Goal: Task Accomplishment & Management: Use online tool/utility

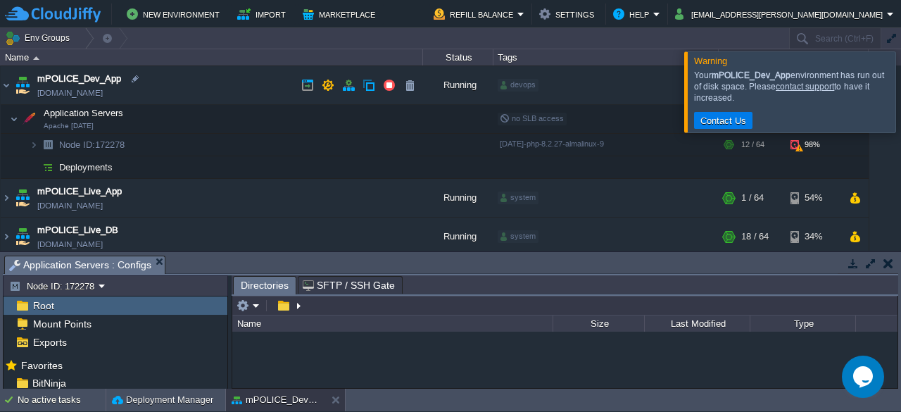
scroll to position [30, 0]
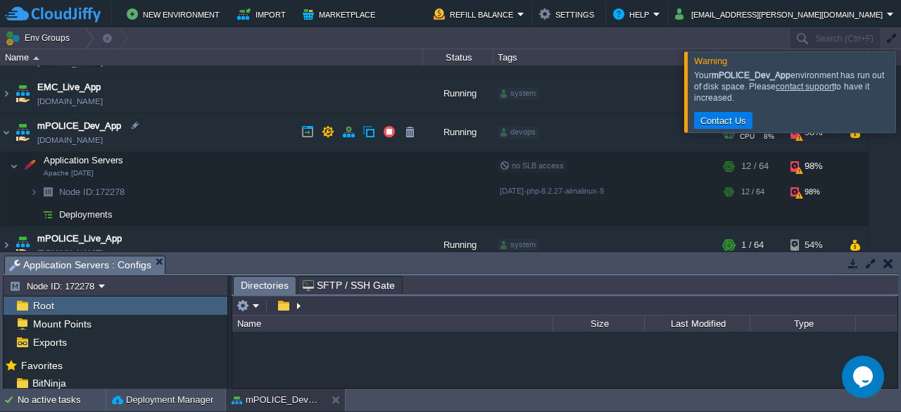
click at [206, 126] on td "mPOLICE_Dev_App [DOMAIN_NAME]" at bounding box center [212, 132] width 422 height 39
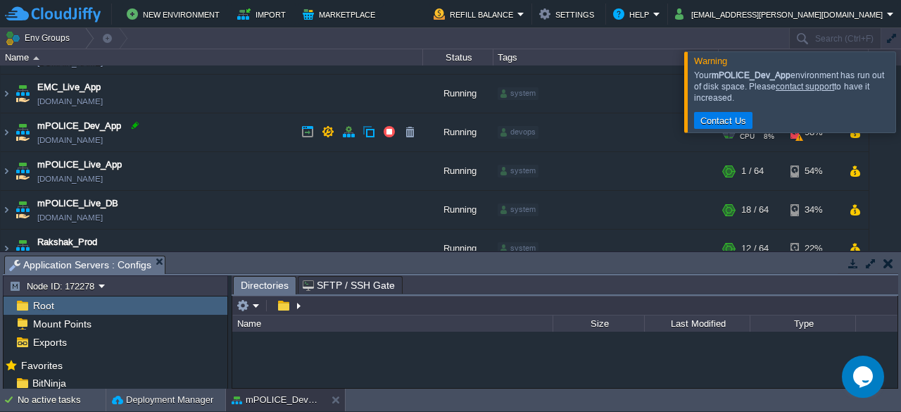
click at [131, 130] on div at bounding box center [135, 125] width 13 height 13
click at [182, 146] on td "mPOLICE_Dev_App [DOMAIN_NAME]" at bounding box center [212, 132] width 422 height 39
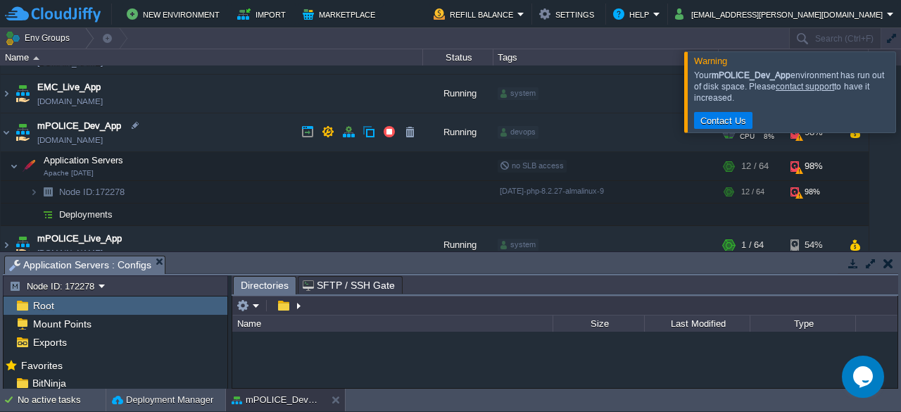
click at [183, 126] on td "mPOLICE_Dev_App [DOMAIN_NAME]" at bounding box center [212, 132] width 422 height 39
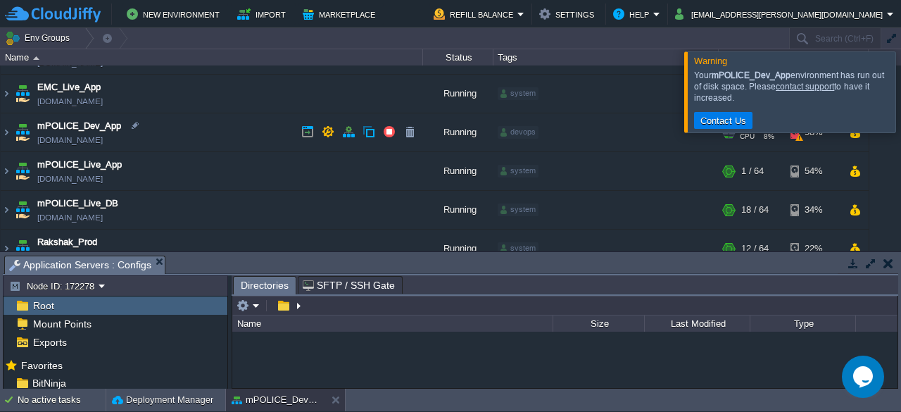
click at [216, 127] on td "mPOLICE_Dev_App [DOMAIN_NAME]" at bounding box center [212, 132] width 422 height 39
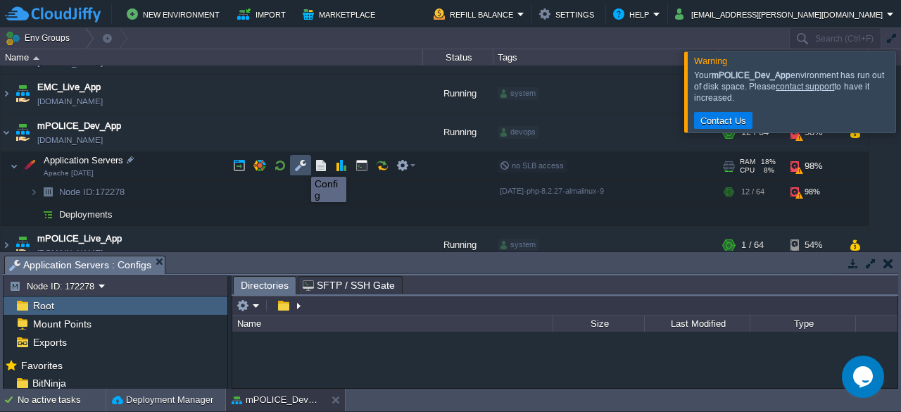
click at [301, 164] on button "button" at bounding box center [300, 165] width 13 height 13
click at [303, 162] on button "button" at bounding box center [300, 165] width 13 height 13
click at [900, 92] on div at bounding box center [918, 91] width 0 height 80
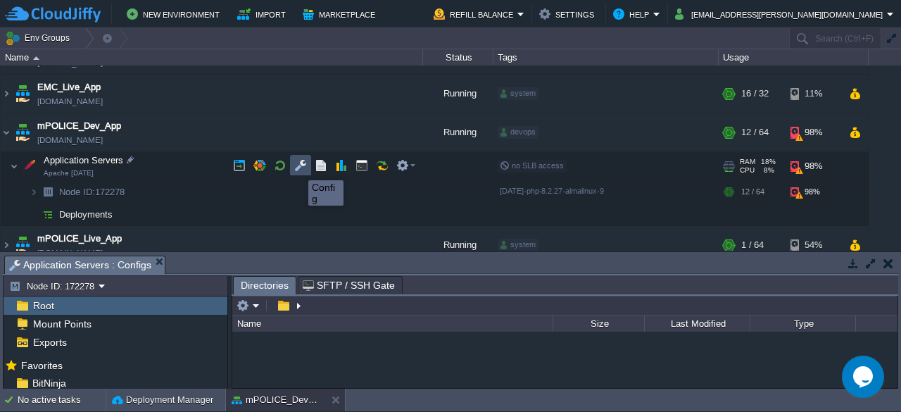
click at [298, 168] on button "button" at bounding box center [300, 165] width 13 height 13
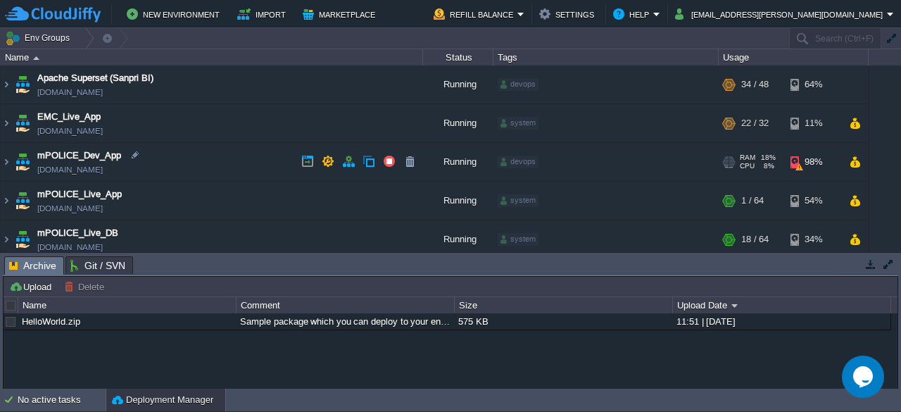
click at [223, 153] on td "mPOLICE_Dev_App [DOMAIN_NAME]" at bounding box center [212, 162] width 422 height 39
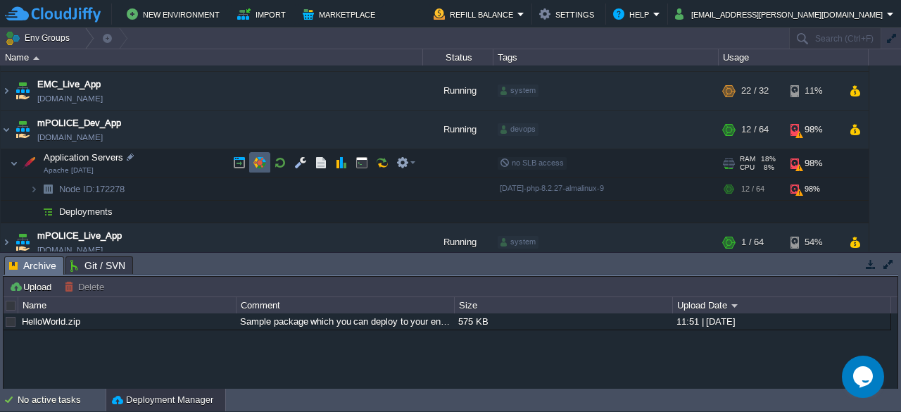
scroll to position [34, 0]
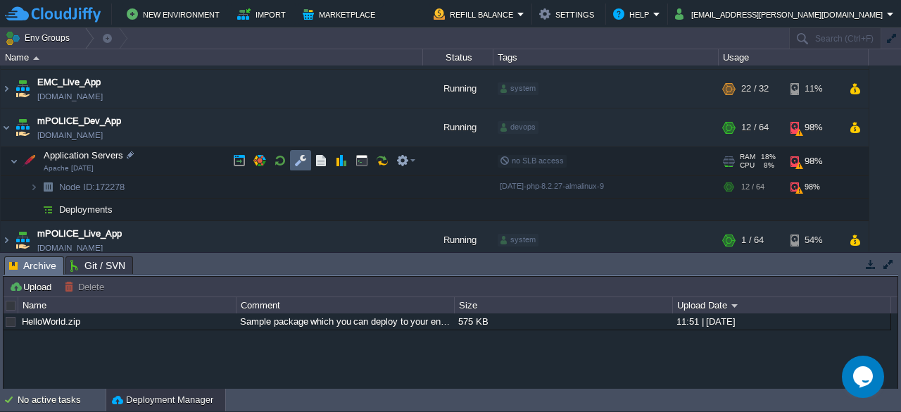
click at [298, 160] on button "button" at bounding box center [300, 160] width 13 height 13
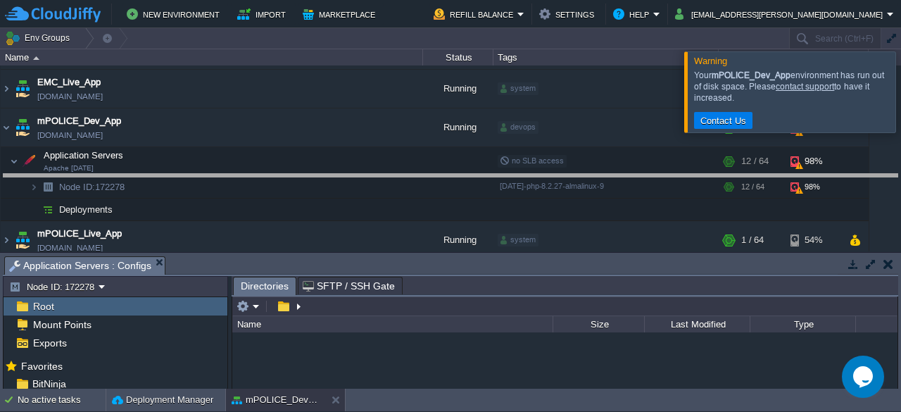
drag, startPoint x: 583, startPoint y: 271, endPoint x: 562, endPoint y: 187, distance: 86.4
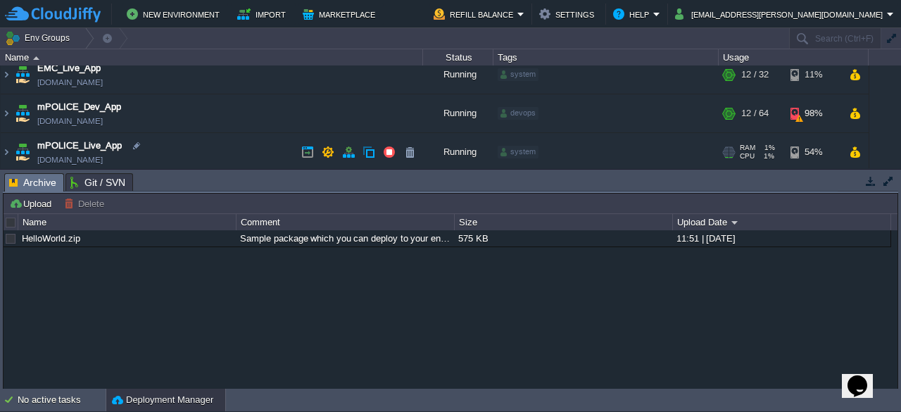
scroll to position [51, 0]
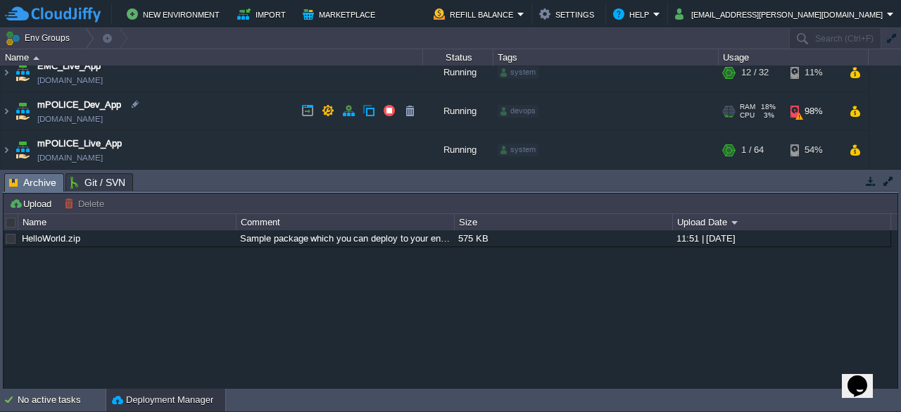
click at [223, 108] on td "mPOLICE_Dev_App [DOMAIN_NAME]" at bounding box center [212, 111] width 422 height 39
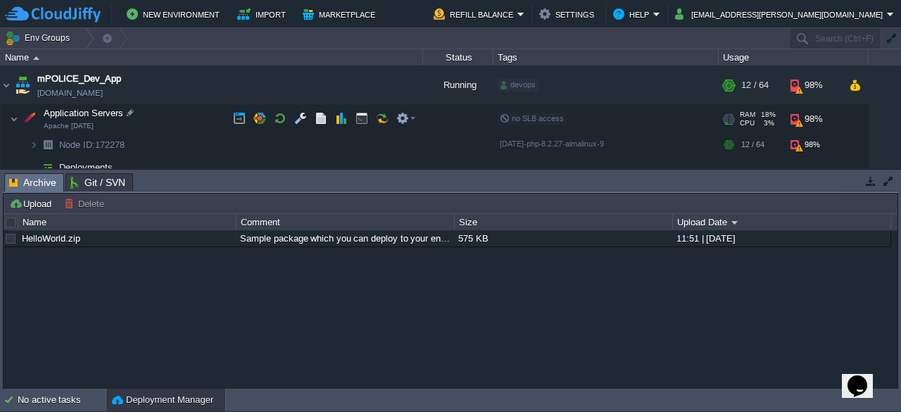
scroll to position [82, 0]
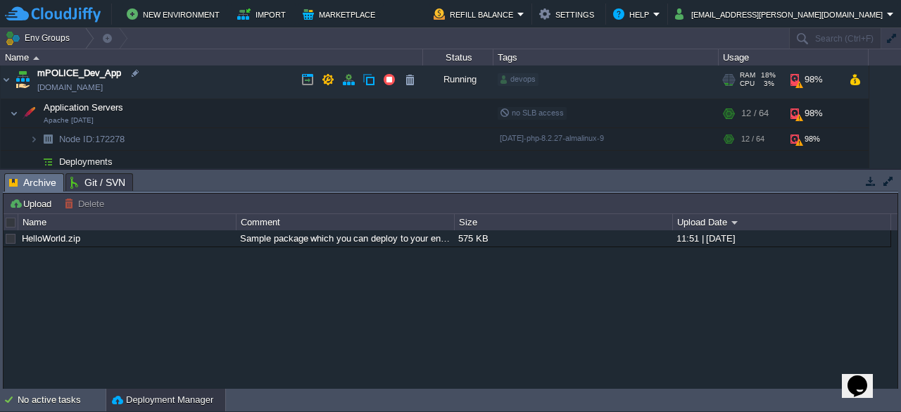
click at [232, 78] on td "mPOLICE_Dev_App [DOMAIN_NAME]" at bounding box center [212, 80] width 422 height 39
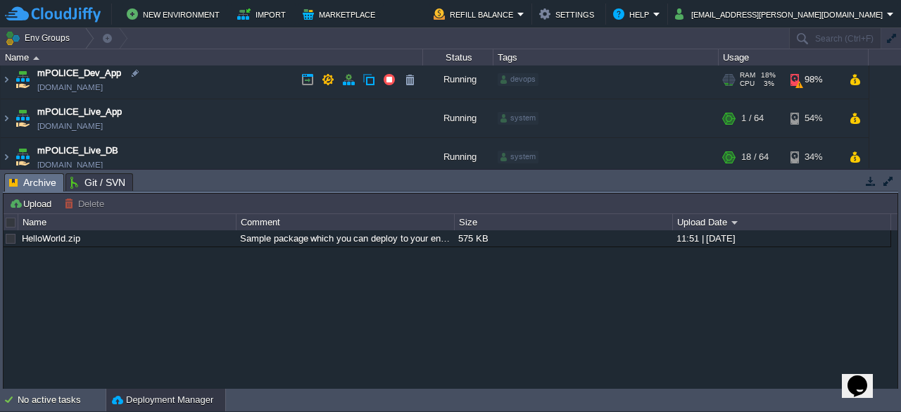
click at [232, 78] on td "mPOLICE_Dev_App [DOMAIN_NAME]" at bounding box center [212, 80] width 422 height 39
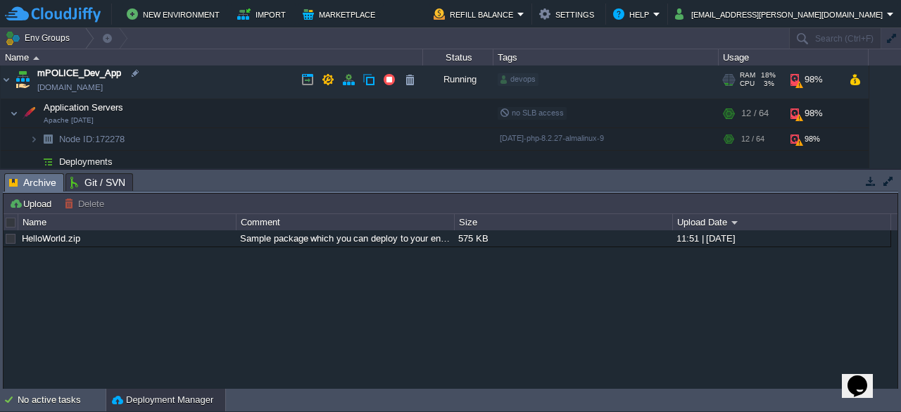
click at [232, 78] on td "mPOLICE_Dev_App [DOMAIN_NAME]" at bounding box center [212, 80] width 422 height 39
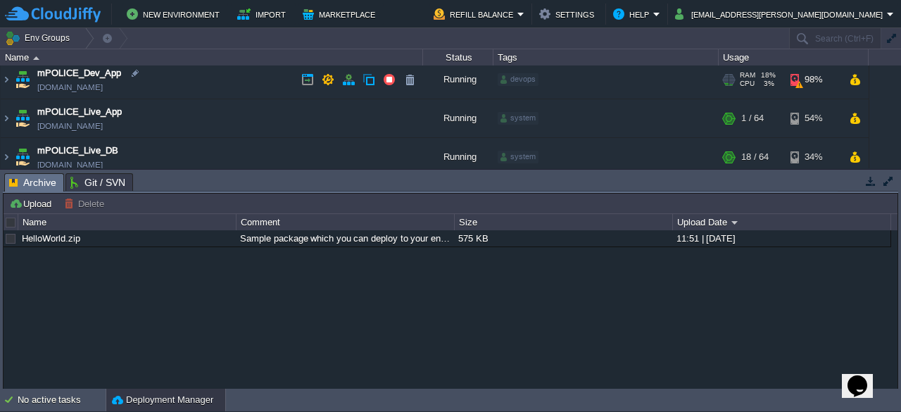
click at [225, 75] on td "mPOLICE_Dev_App [DOMAIN_NAME]" at bounding box center [212, 80] width 422 height 39
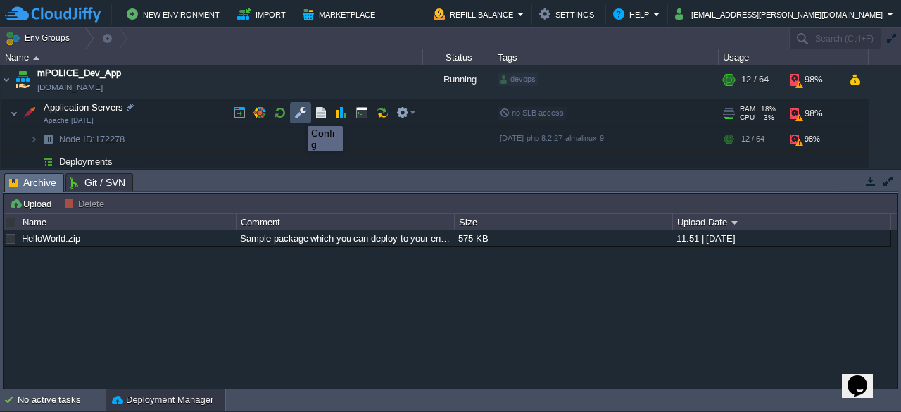
click at [297, 113] on button "button" at bounding box center [300, 112] width 13 height 13
